Goal: Complete application form

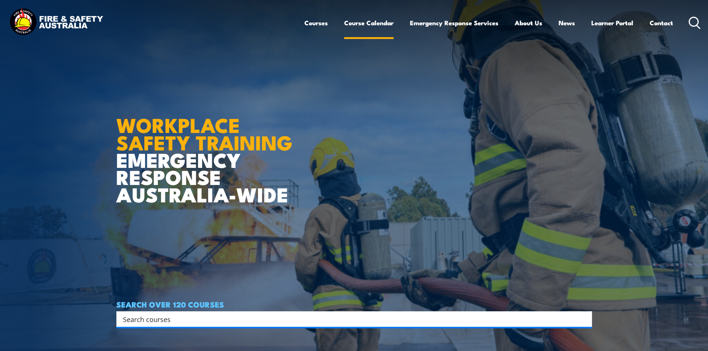
click at [360, 23] on link "Course Calendar" at bounding box center [368, 23] width 49 height 20
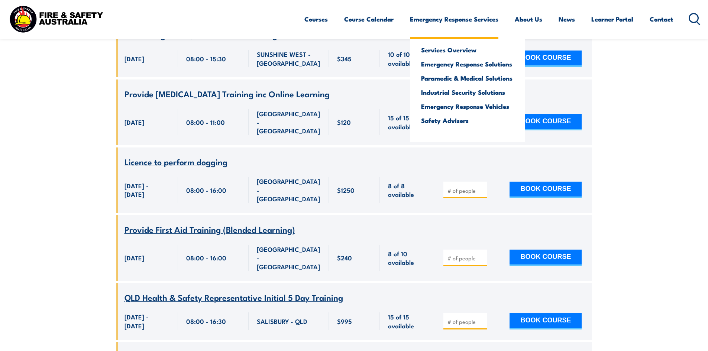
scroll to position [25650, 0]
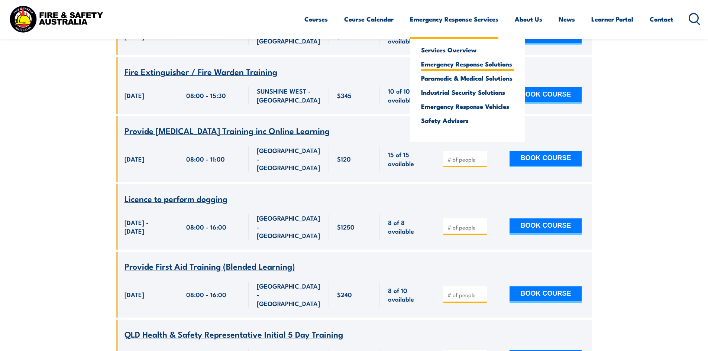
click at [451, 66] on link "Emergency Response Solutions" at bounding box center [467, 64] width 93 height 7
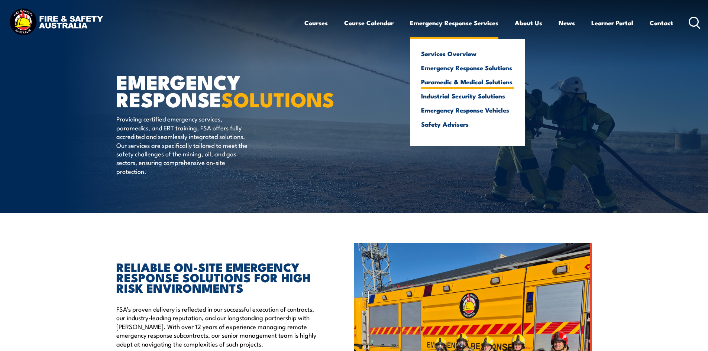
click at [447, 82] on link "Paramedic & Medical Solutions" at bounding box center [467, 81] width 93 height 7
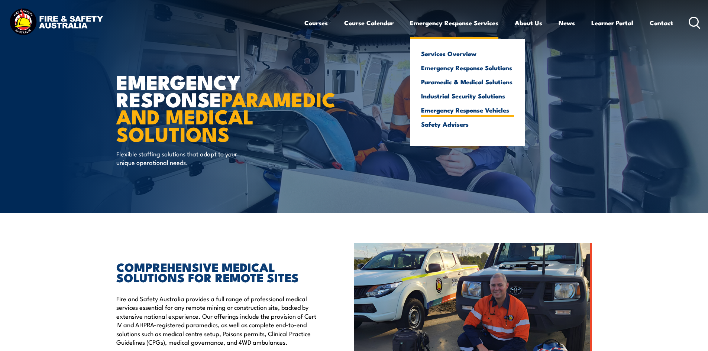
click at [448, 109] on link "Emergency Response Vehicles" at bounding box center [467, 110] width 93 height 7
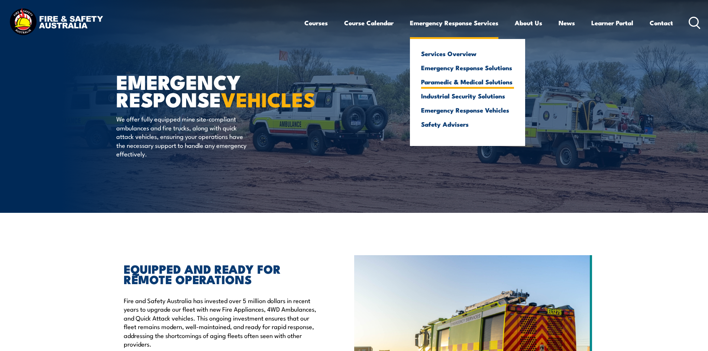
click at [457, 81] on link "Paramedic & Medical Solutions" at bounding box center [467, 81] width 93 height 7
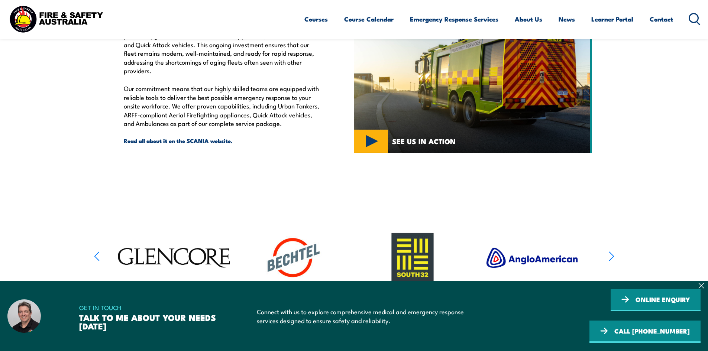
scroll to position [297, 0]
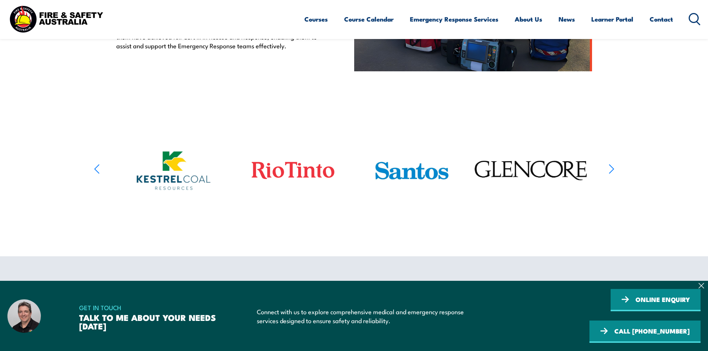
scroll to position [409, 0]
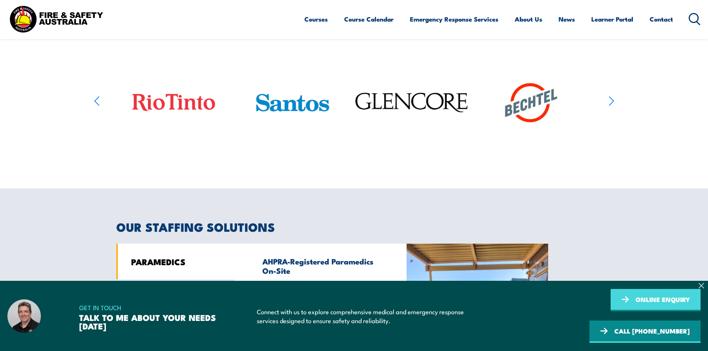
click at [611, 312] on link "ONLINE ENQUIRY" at bounding box center [656, 300] width 90 height 22
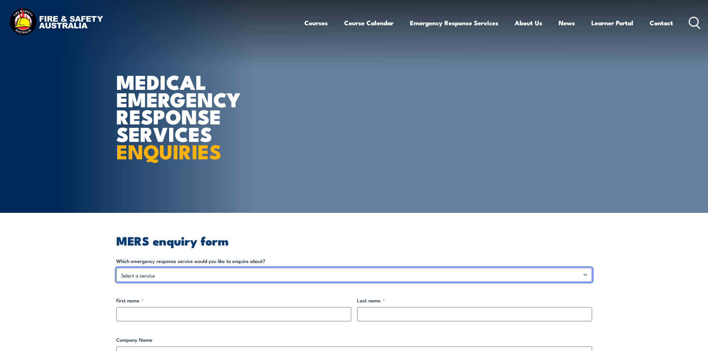
click at [224, 277] on select "Select a service Emergency Response Solutions Paramedic & Medical Solutions Ind…" at bounding box center [354, 275] width 476 height 14
select select "Paramedic & Medical Solutions"
click at [116, 268] on select "Select a service Emergency Response Solutions Paramedic & Medical Solutions Ind…" at bounding box center [354, 275] width 476 height 14
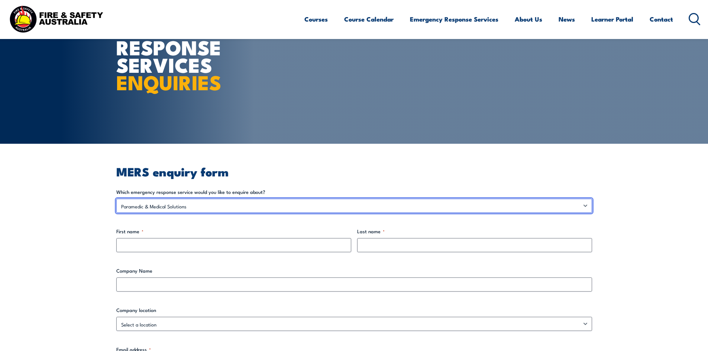
scroll to position [74, 0]
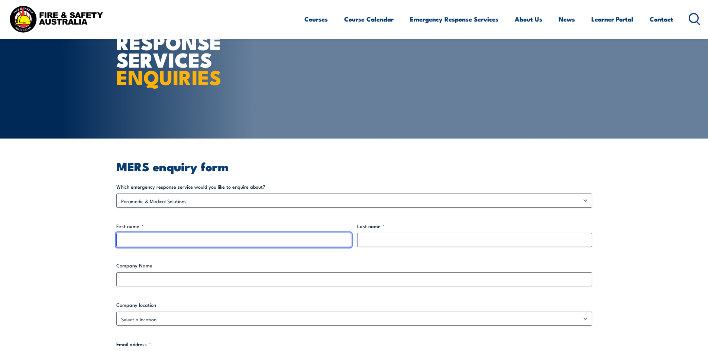
click at [289, 243] on input "First name *" at bounding box center [233, 240] width 235 height 14
type input "SIDIBE Lamine"
type input "FirePro-Mali"
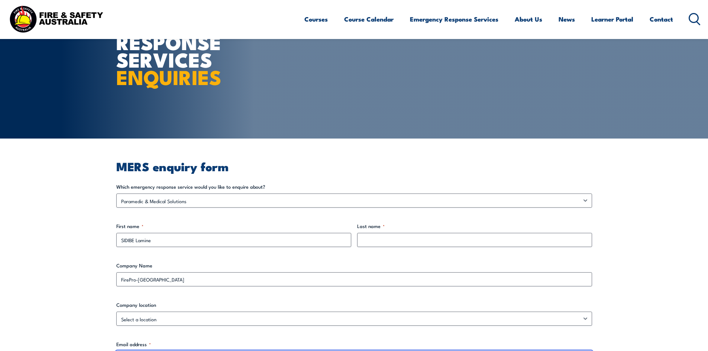
type input "lamine.sidibe@firepro-mali.com"
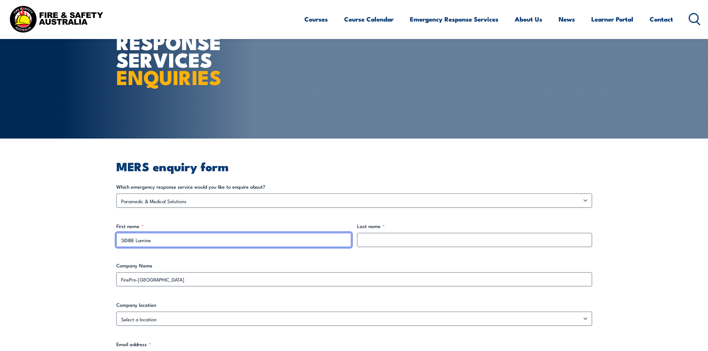
click at [242, 242] on input "SIDIBE Lamine" at bounding box center [233, 240] width 235 height 14
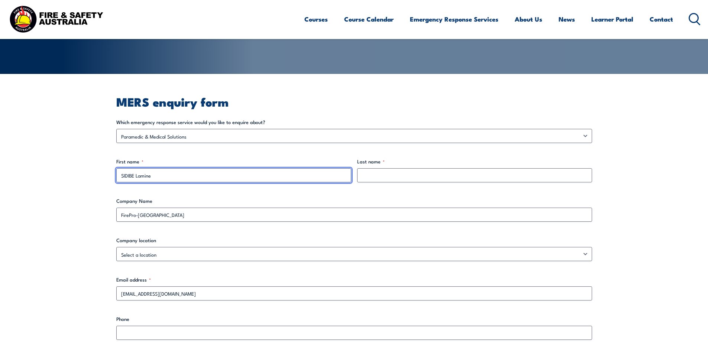
scroll to position [149, 0]
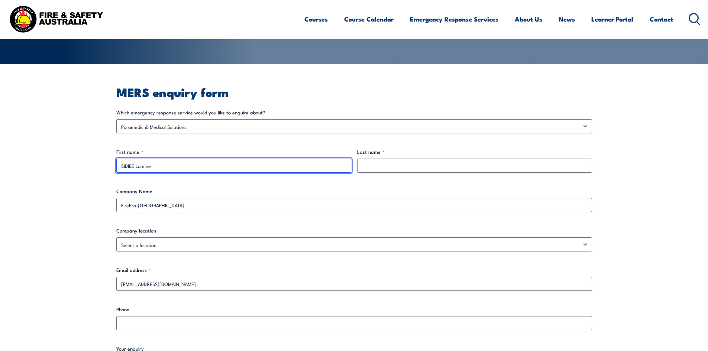
click at [159, 167] on input "SIDIBE Lamine" at bounding box center [233, 166] width 235 height 14
type input "SIDIBE"
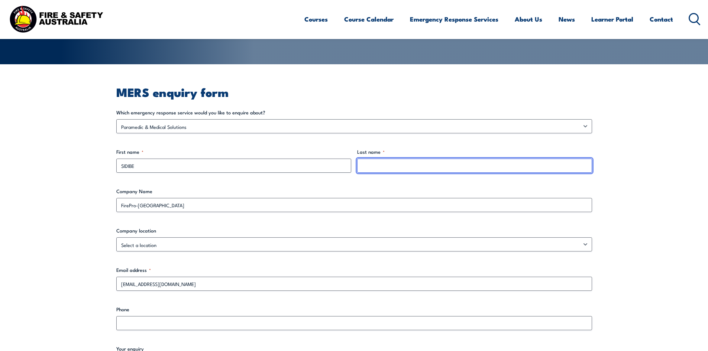
click at [371, 166] on input "Last name *" at bounding box center [474, 166] width 235 height 14
type input "Lamine"
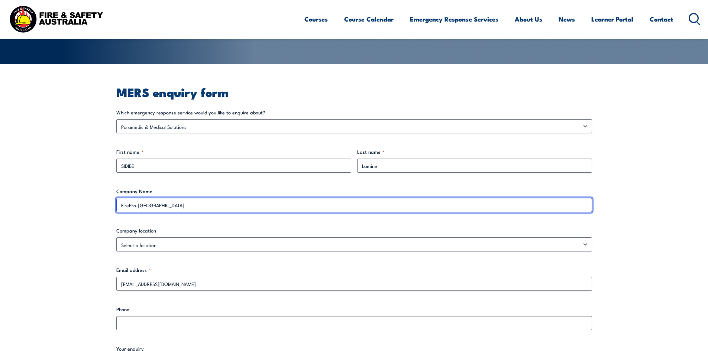
click at [193, 207] on input "FirePro-Mali" at bounding box center [354, 205] width 476 height 14
click at [146, 206] on input "FirePro-MaliSOMISY" at bounding box center [354, 205] width 476 height 14
type input "SOMISY"
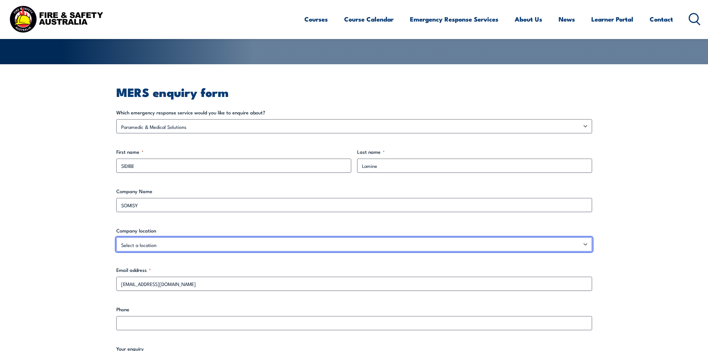
click at [194, 245] on select "Select a location Australian Capital Territory New South Wales Northern Territo…" at bounding box center [354, 245] width 476 height 14
click at [116, 238] on select "Select a location Australian Capital Territory New South Wales Northern Territo…" at bounding box center [354, 245] width 476 height 14
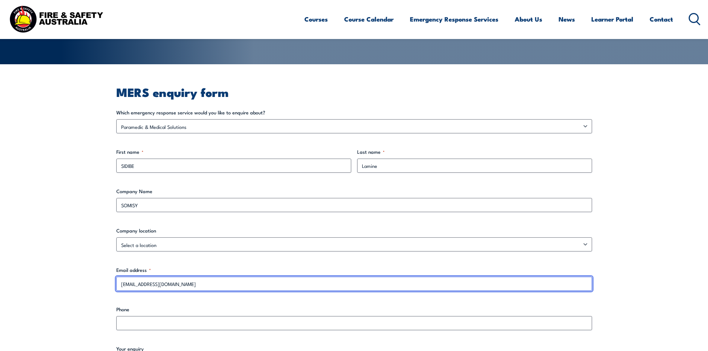
click at [210, 283] on input "lamine.sidibe@firepro-mali.com" at bounding box center [354, 284] width 476 height 14
type input "l"
click at [125, 287] on input "Slamine@somisy.com" at bounding box center [354, 284] width 476 height 14
type input "slamine@somisy.com"
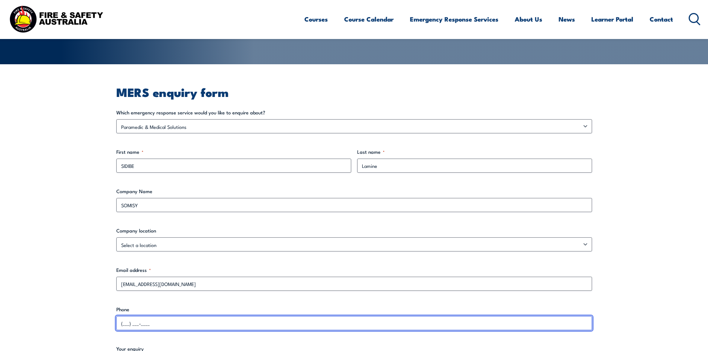
click at [149, 326] on input "(___) ___-____" at bounding box center [354, 323] width 476 height 14
click at [149, 326] on input "(223) ___-____" at bounding box center [354, 323] width 476 height 14
type input "(223) 710-9922"
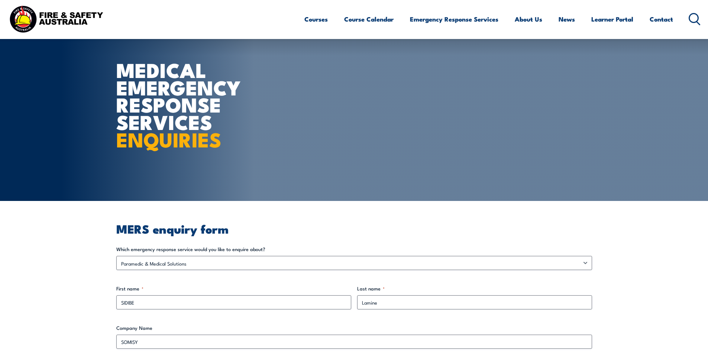
scroll to position [0, 0]
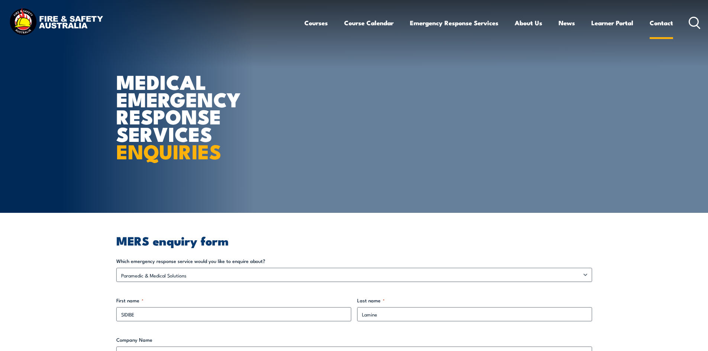
click at [658, 22] on link "Contact" at bounding box center [661, 23] width 23 height 20
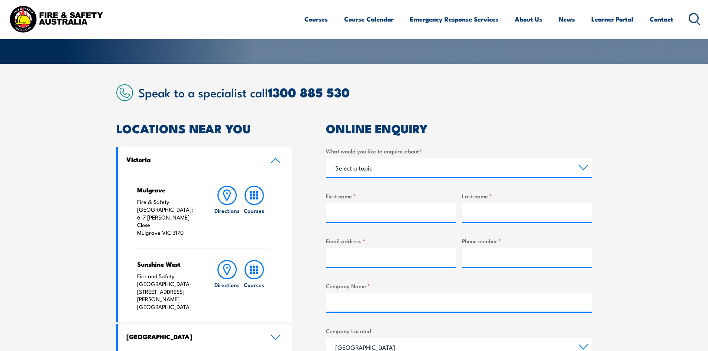
scroll to position [149, 0]
click at [528, 168] on select "Select a topic Training Emergency Response Services General Enquiry" at bounding box center [459, 168] width 266 height 19
select select "Emergency Response Services"
click at [326, 159] on select "Select a topic Training Emergency Response Services General Enquiry" at bounding box center [459, 168] width 266 height 19
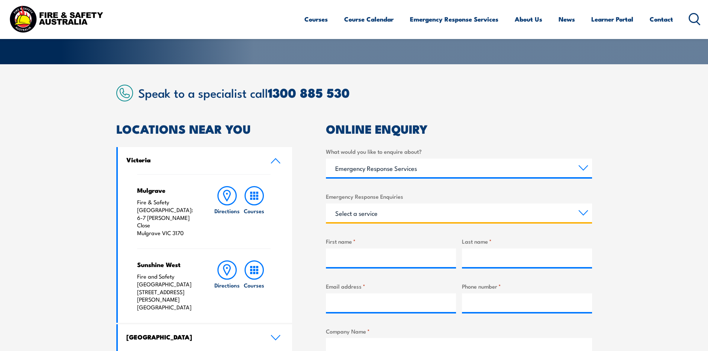
click at [579, 213] on select "Select a service Emergency Response Solutions Paramedic & Medical Solutions Ind…" at bounding box center [459, 213] width 266 height 19
select select "Paramedic & Medical Solutions"
click at [326, 204] on select "Select a service Emergency Response Solutions Paramedic & Medical Solutions Ind…" at bounding box center [459, 213] width 266 height 19
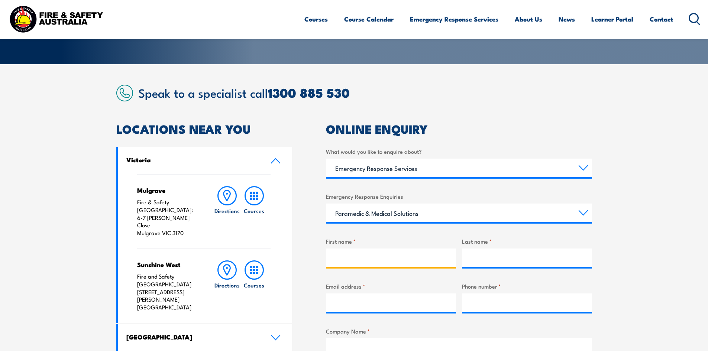
click at [359, 254] on input "First name *" at bounding box center [391, 258] width 130 height 19
type input "K"
type input "l"
type input "Lamine"
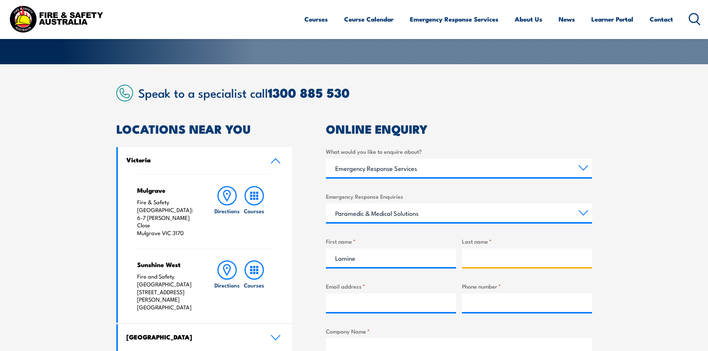
click at [473, 260] on input "Last name *" at bounding box center [527, 258] width 130 height 19
type input "SIDIBE"
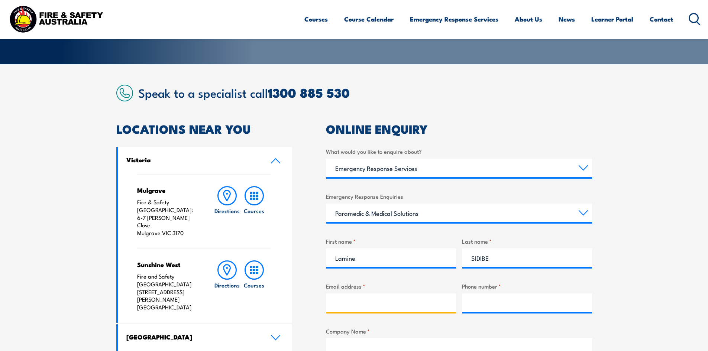
click at [400, 300] on input "Email address *" at bounding box center [391, 303] width 130 height 19
type input "slamine@somisy.com"
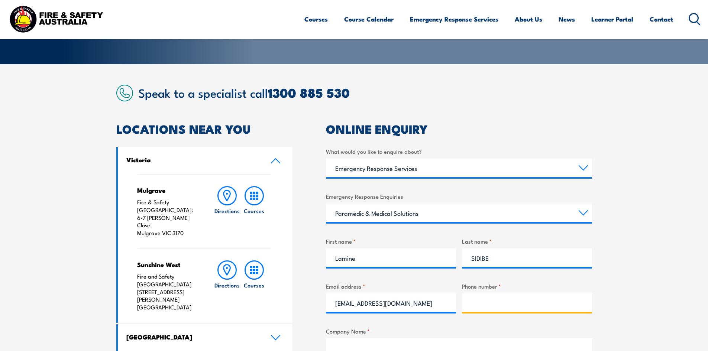
click at [487, 308] on input "Phone number *" at bounding box center [527, 303] width 130 height 19
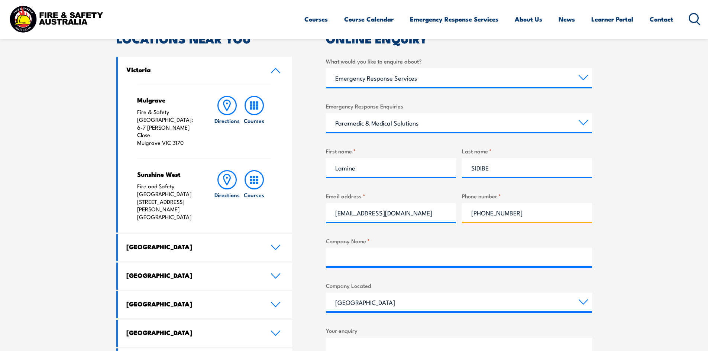
scroll to position [260, 0]
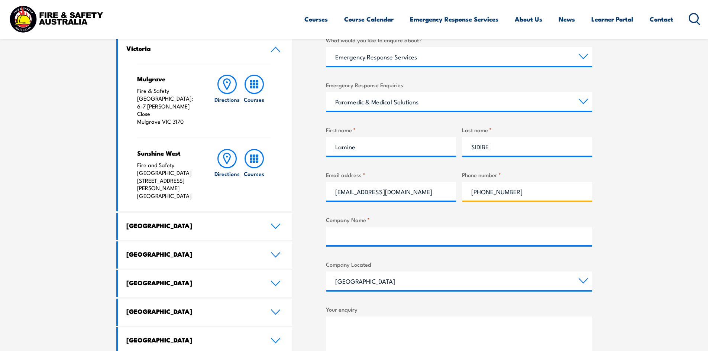
type input "+223 71099229"
click at [361, 237] on input "Company Name *" at bounding box center [459, 236] width 266 height 19
type input "Resolute"
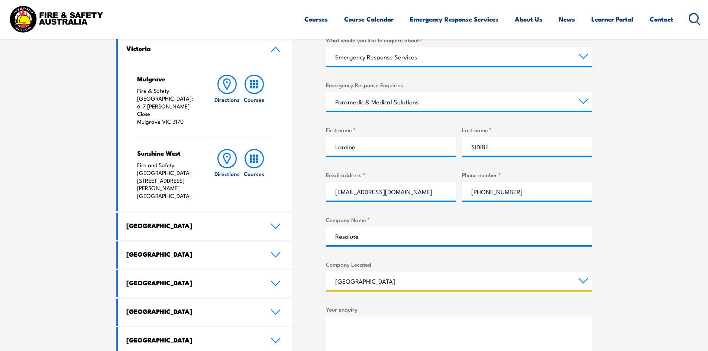
click at [581, 281] on select "Queensland New South Wales Australian Capital Territory Victoria South Australi…" at bounding box center [459, 281] width 266 height 19
click at [389, 285] on select "Queensland New South Wales Australian Capital Territory Victoria South Australi…" at bounding box center [459, 281] width 266 height 19
click at [383, 282] on select "Queensland New South Wales Australian Capital Territory Victoria South Australi…" at bounding box center [459, 281] width 266 height 19
click at [378, 280] on select "Queensland New South Wales Australian Capital Territory Victoria South Australi…" at bounding box center [459, 281] width 266 height 19
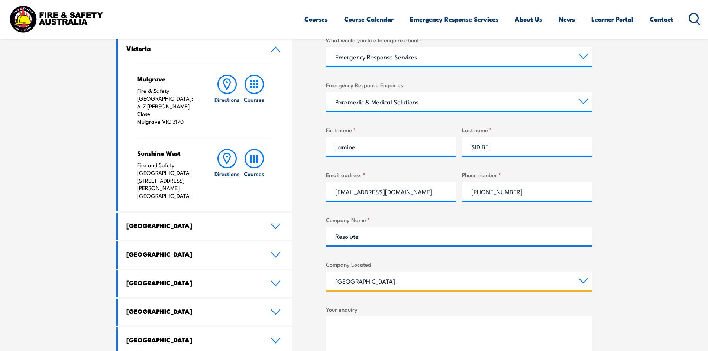
click at [378, 280] on select "Queensland New South Wales Australian Capital Territory Victoria South Australi…" at bounding box center [459, 281] width 266 height 19
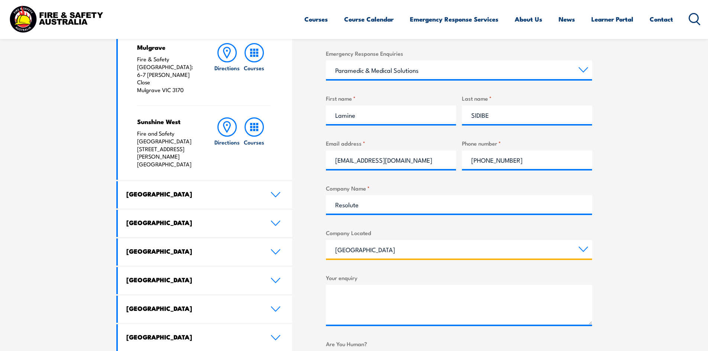
scroll to position [335, 0]
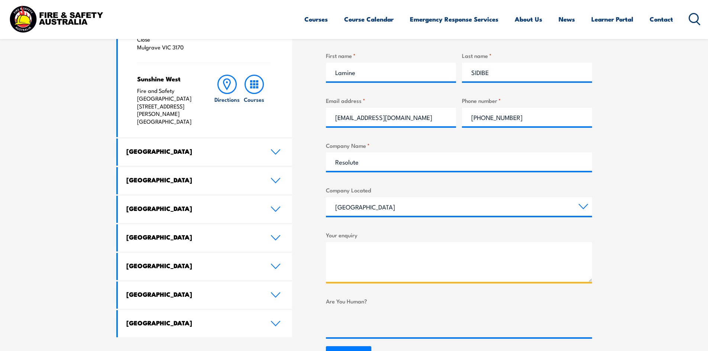
click at [370, 269] on textarea "Your enquiry" at bounding box center [459, 262] width 266 height 40
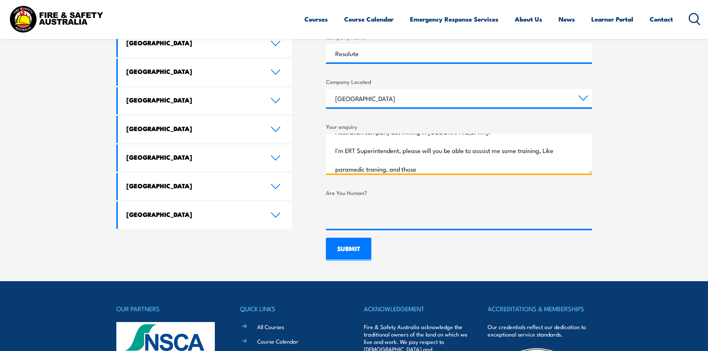
scroll to position [446, 0]
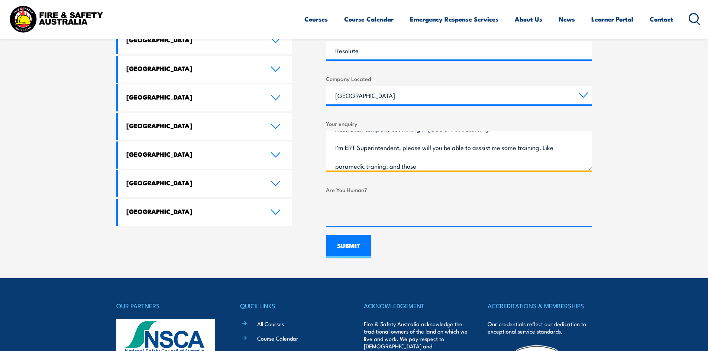
type textarea "Hello Sir, Please I'm Sidibe Lamine leaving in West Africa, working with a Reso…"
click at [345, 244] on input "SUBMIT" at bounding box center [348, 246] width 45 height 23
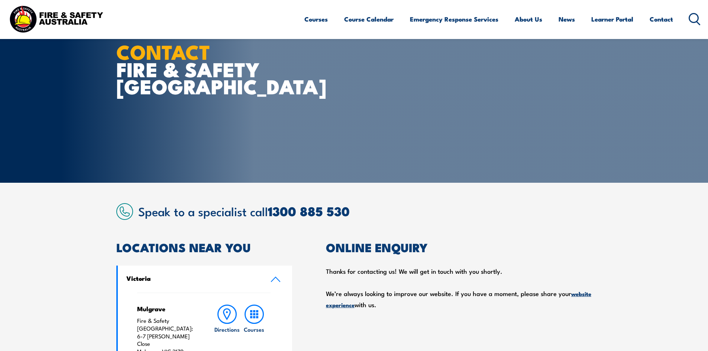
scroll to position [0, 0]
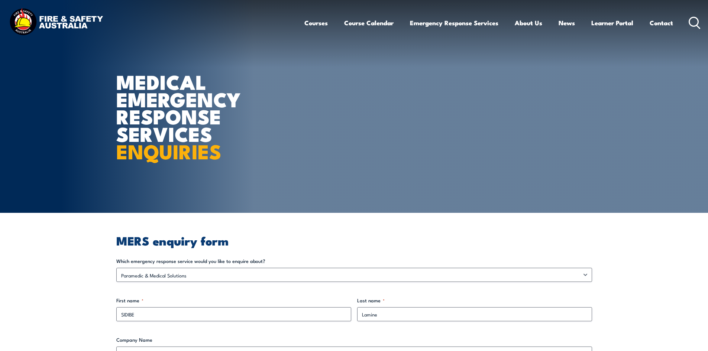
select select "Paramedic & Medical Solutions"
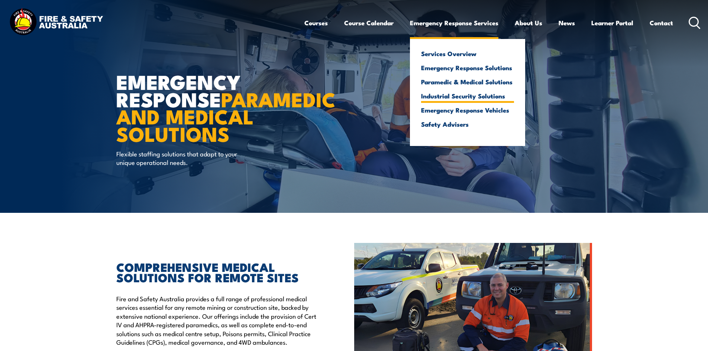
click at [442, 94] on link "Industrial Security Solutions" at bounding box center [467, 96] width 93 height 7
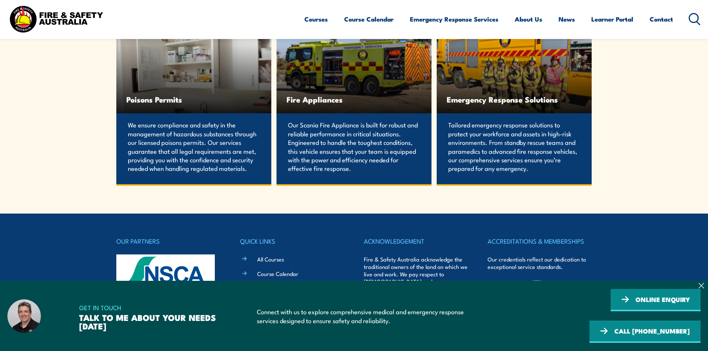
scroll to position [1525, 0]
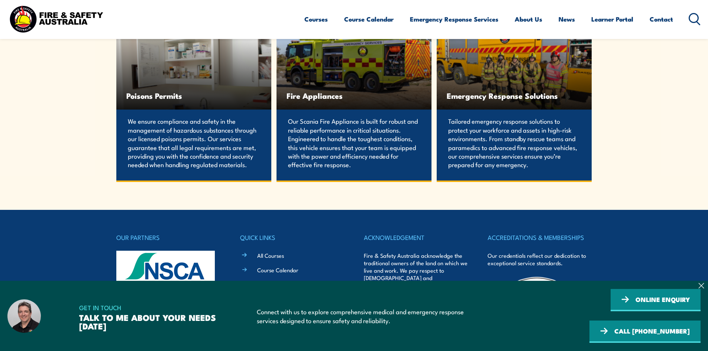
click at [321, 98] on span "Fire Appliances" at bounding box center [354, 95] width 135 height 9
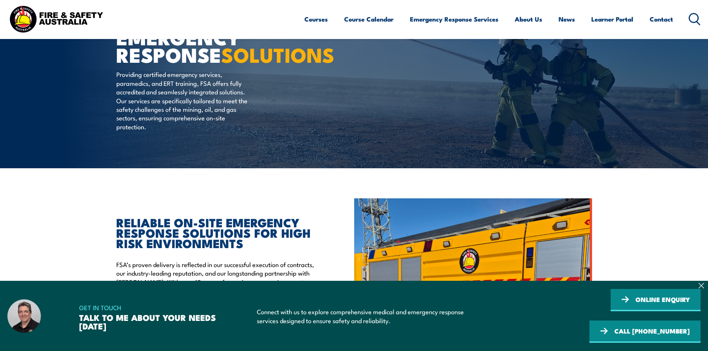
scroll to position [112, 0]
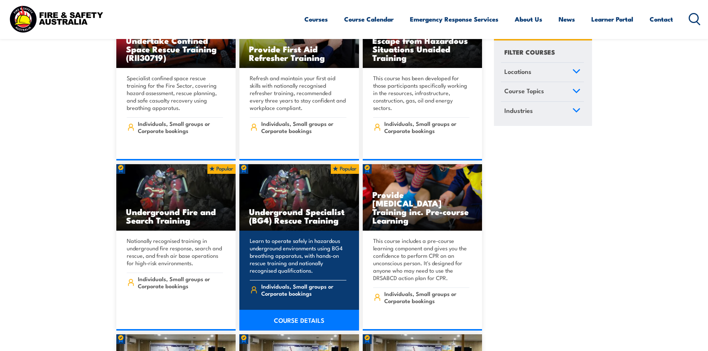
scroll to position [372, 0]
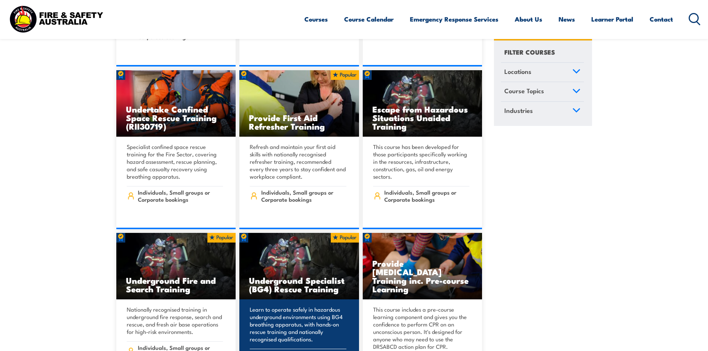
click at [284, 276] on h3 "Underground Specialist (BG4) Rescue Training" at bounding box center [299, 284] width 100 height 17
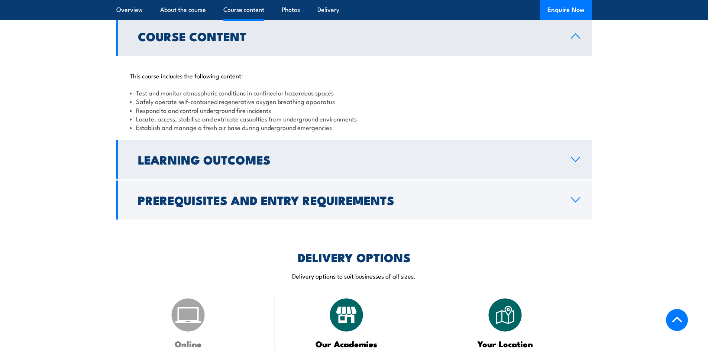
scroll to position [632, 0]
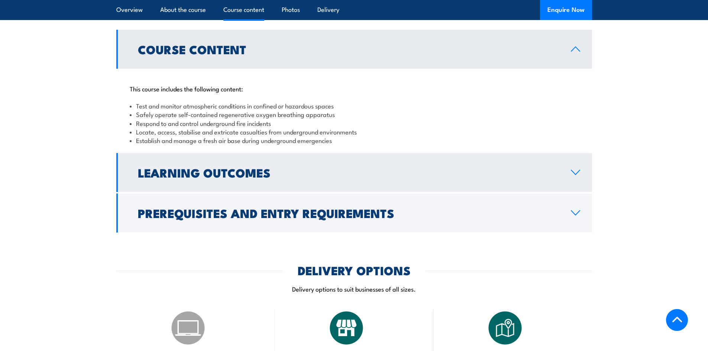
click at [181, 167] on h2 "Learning Outcomes" at bounding box center [348, 172] width 421 height 10
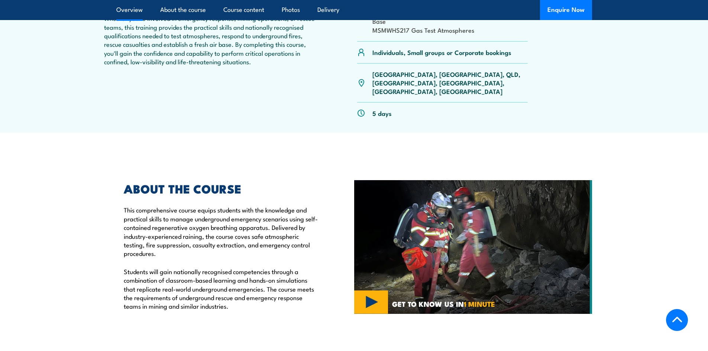
scroll to position [260, 0]
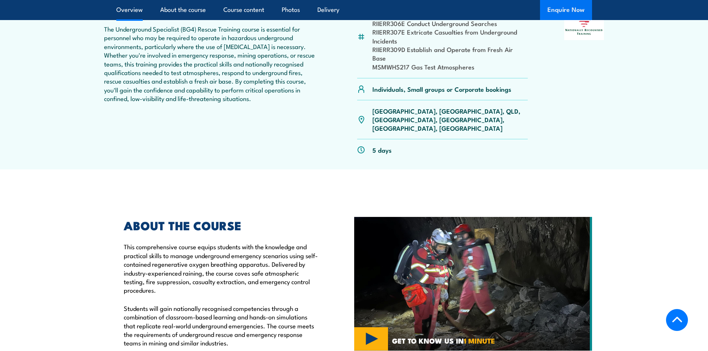
click at [563, 12] on button "Enquire Now" at bounding box center [566, 10] width 52 height 20
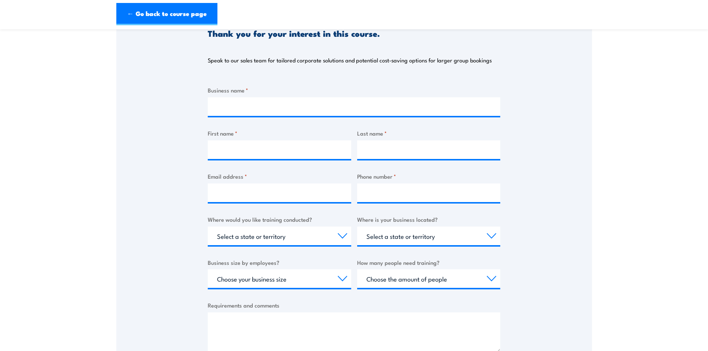
scroll to position [37, 0]
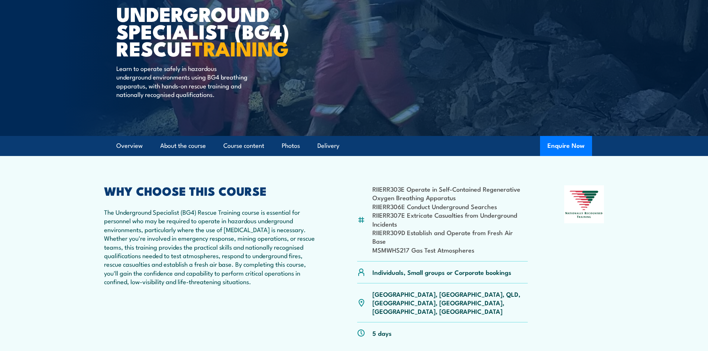
scroll to position [112, 0]
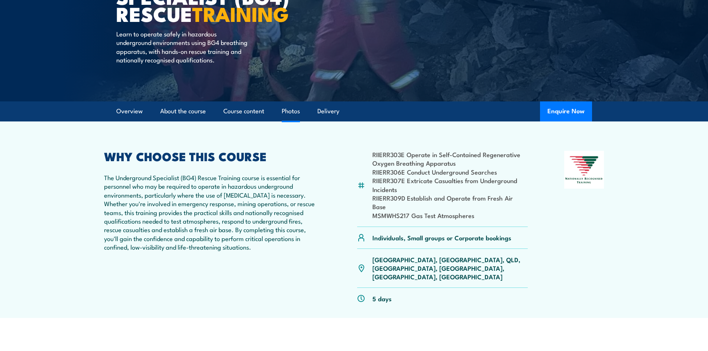
click at [293, 111] on link "Photos" at bounding box center [291, 112] width 18 height 20
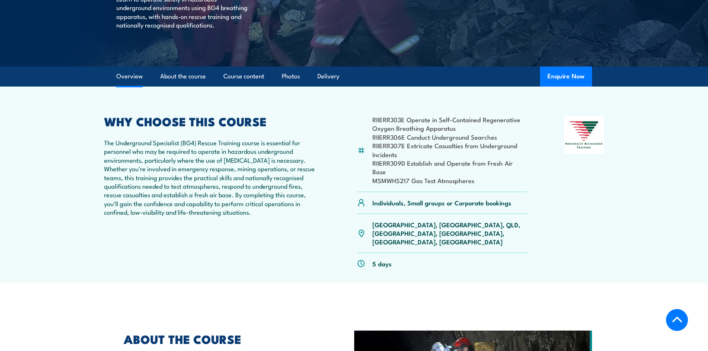
scroll to position [153, 0]
